Goal: Information Seeking & Learning: Learn about a topic

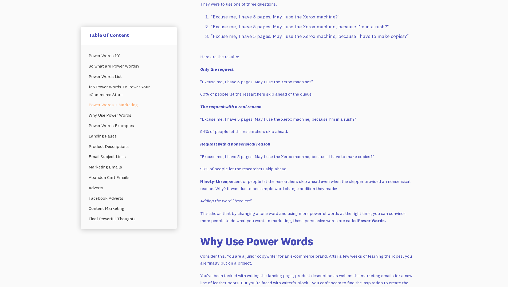
scroll to position [1199, 0]
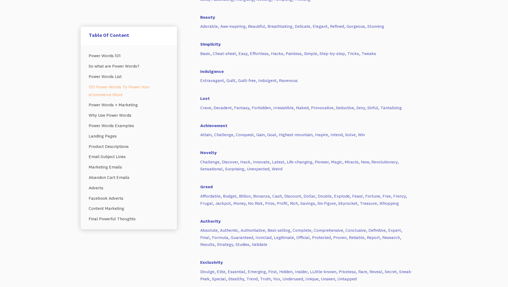
scroll to position [729, 0]
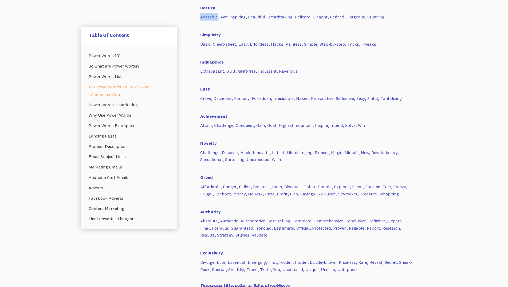
drag, startPoint x: 201, startPoint y: 16, endPoint x: 217, endPoint y: 17, distance: 16.3
copy p "Adorable"
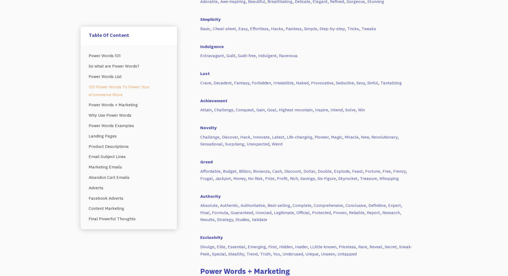
scroll to position [799, 0]
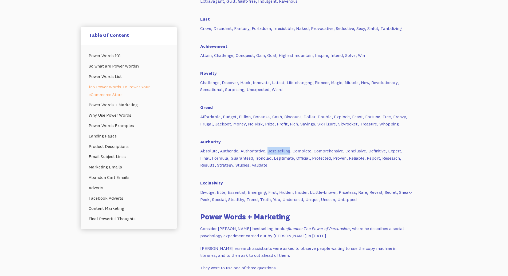
drag, startPoint x: 268, startPoint y: 150, endPoint x: 290, endPoint y: 152, distance: 22.0
click at [290, 152] on p "Absolute, Authentic, Authoritative, Best-selling, Complete, Comprehensive, Conc…" at bounding box center [307, 157] width 214 height 21
copy p "Best-selling"
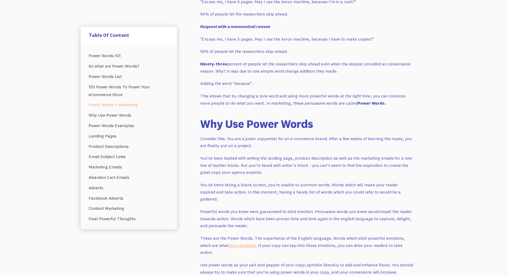
scroll to position [1262, 0]
